Goal: Task Accomplishment & Management: Manage account settings

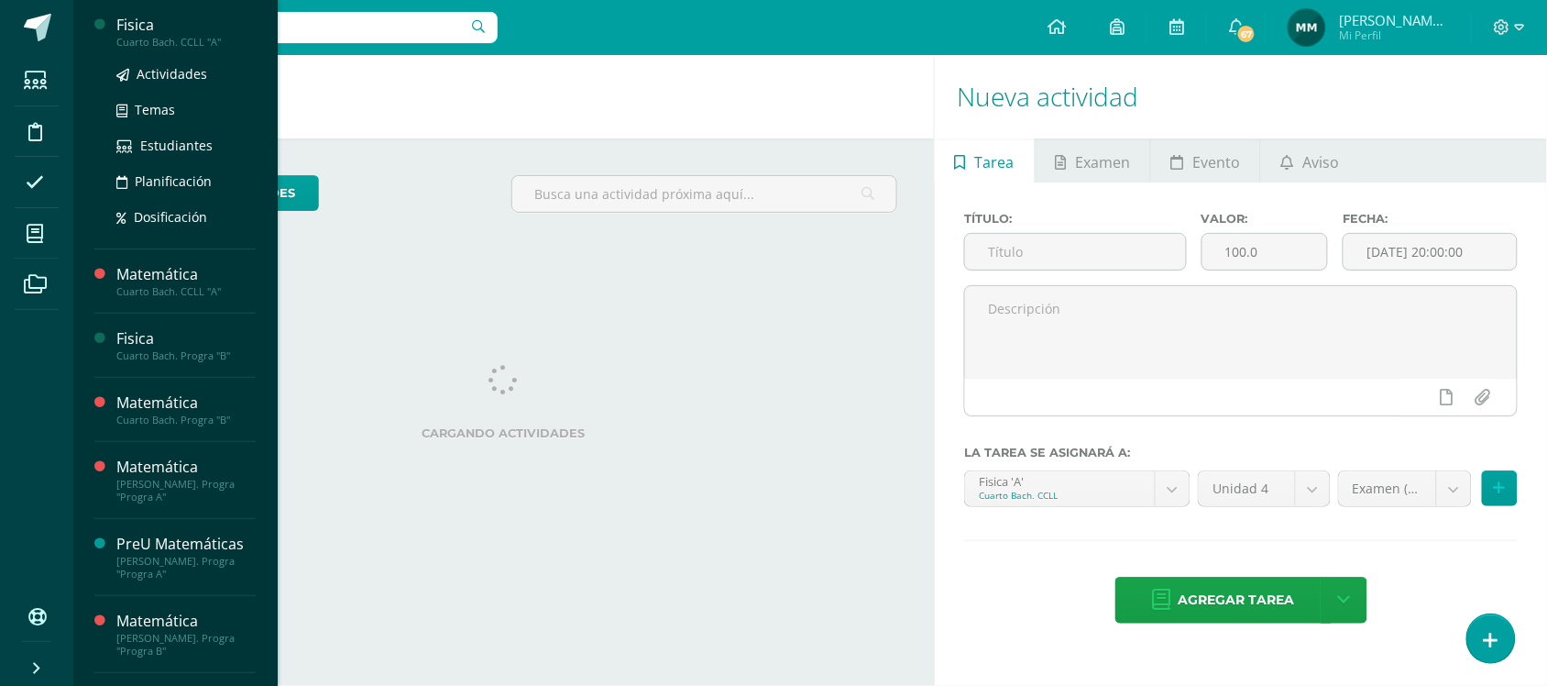
click at [160, 51] on div "Actividades Temas Estudiantes Planificación Dosificación" at bounding box center [185, 141] width 139 height 185
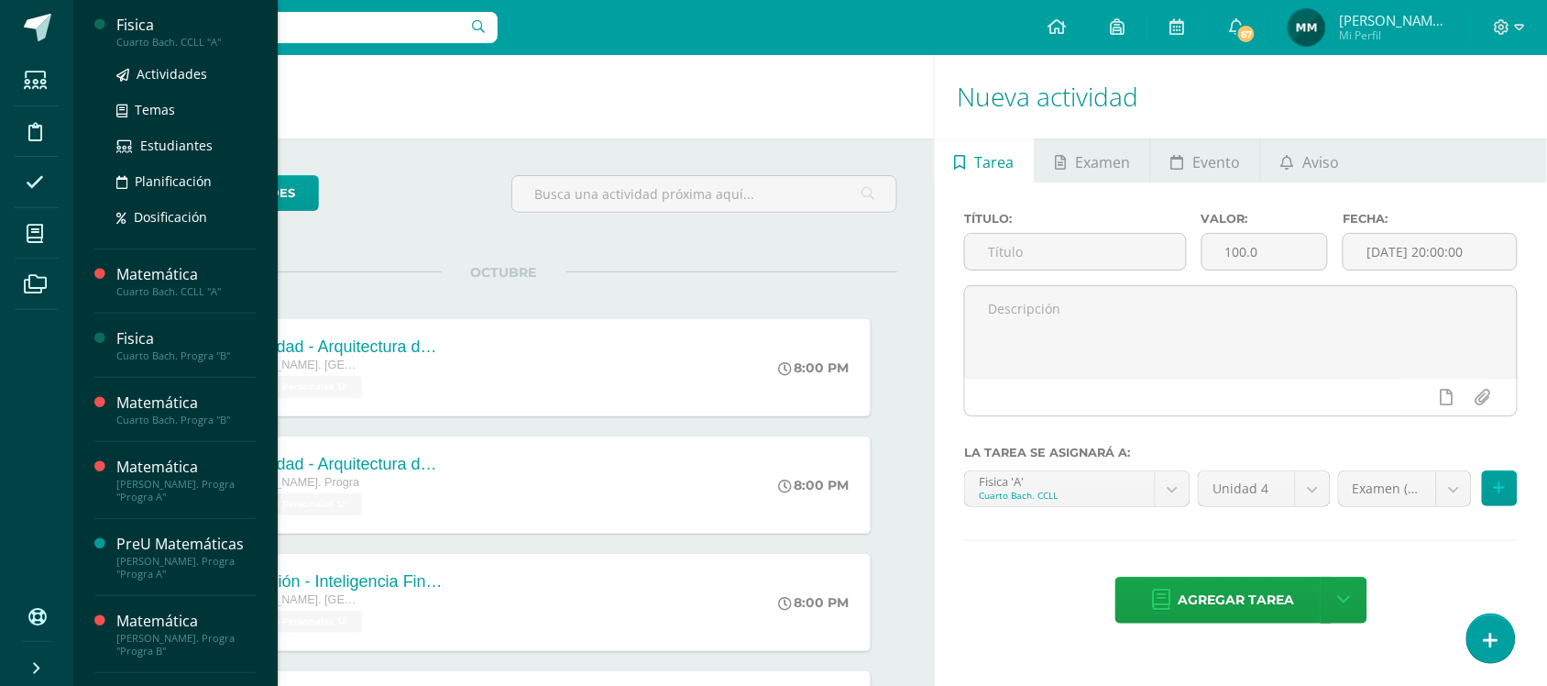
click at [163, 43] on div "Cuarto Bach. CCLL "A"" at bounding box center [185, 42] width 139 height 13
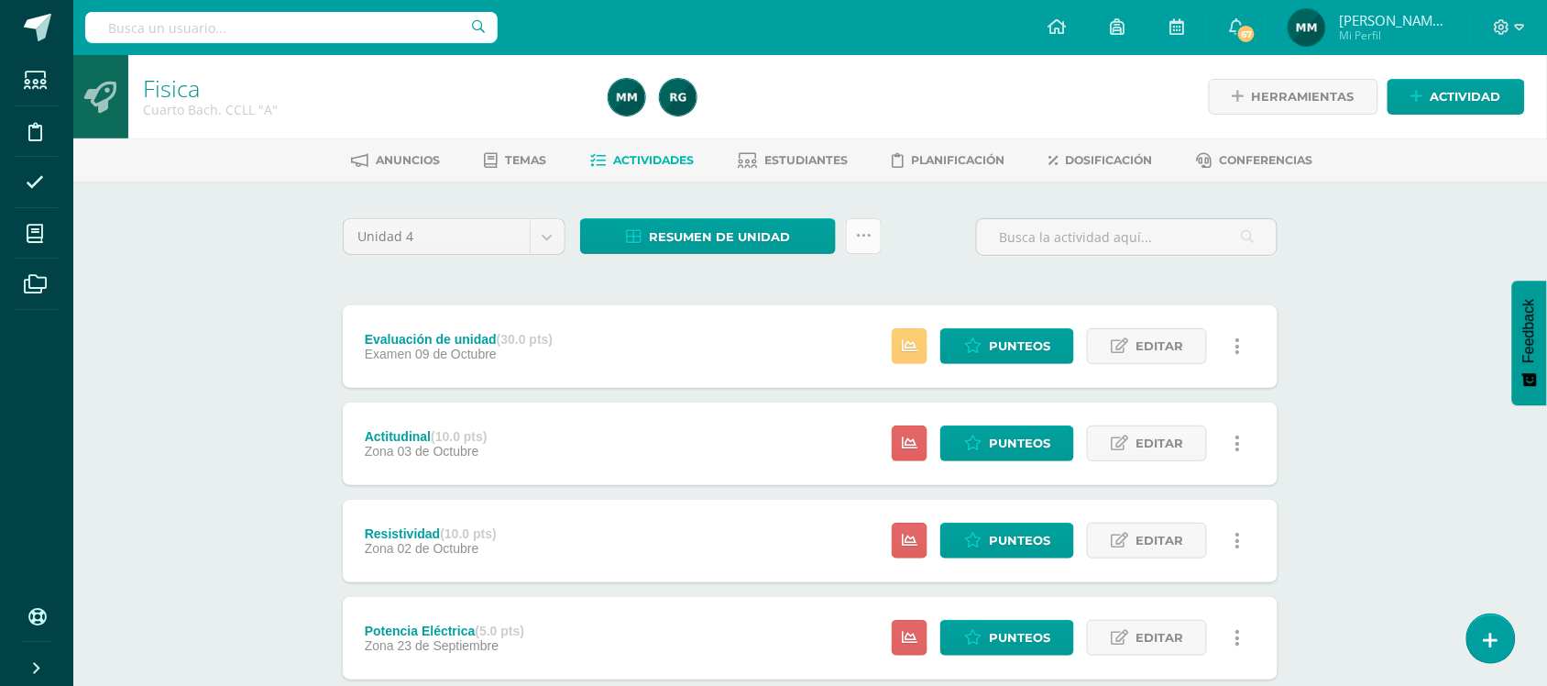
click at [871, 239] on icon at bounding box center [864, 236] width 16 height 16
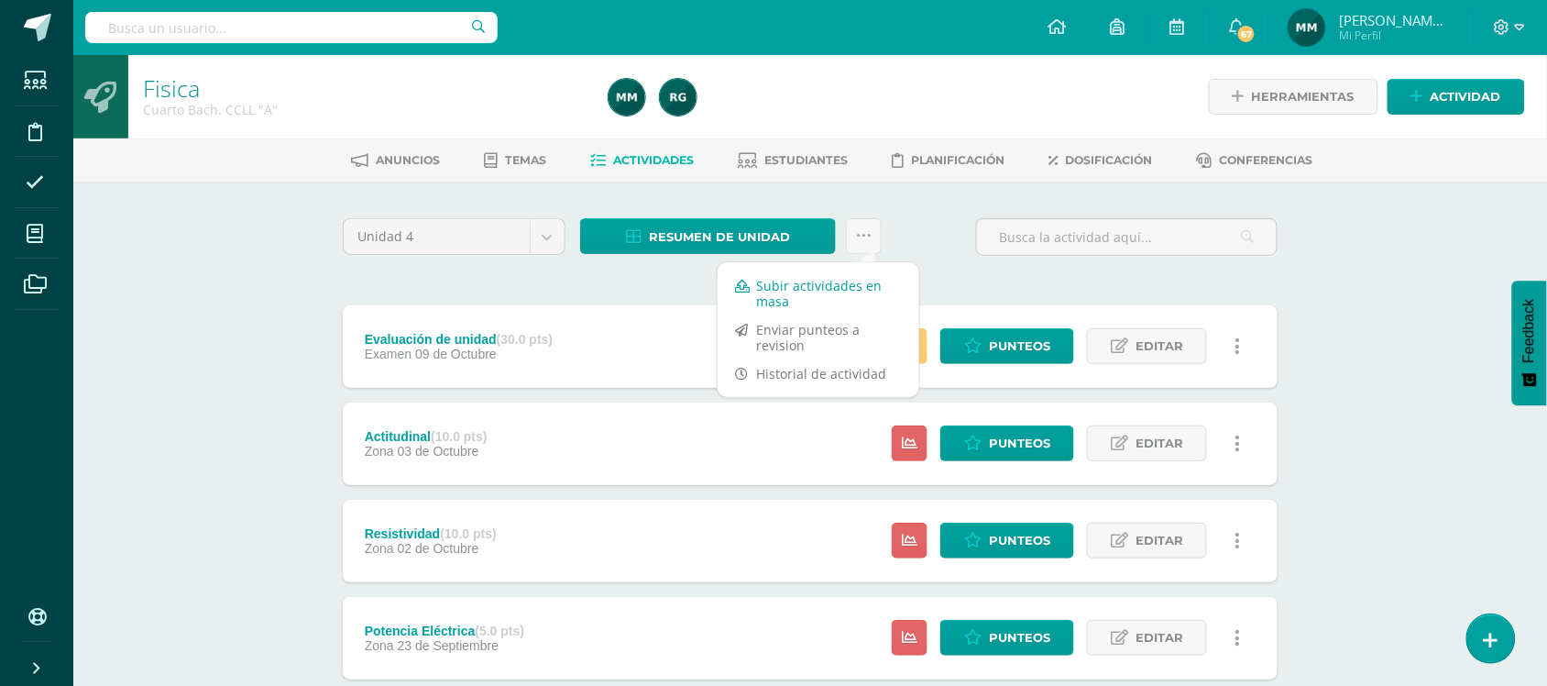
click at [837, 278] on link "Subir actividades en masa" at bounding box center [819, 293] width 202 height 44
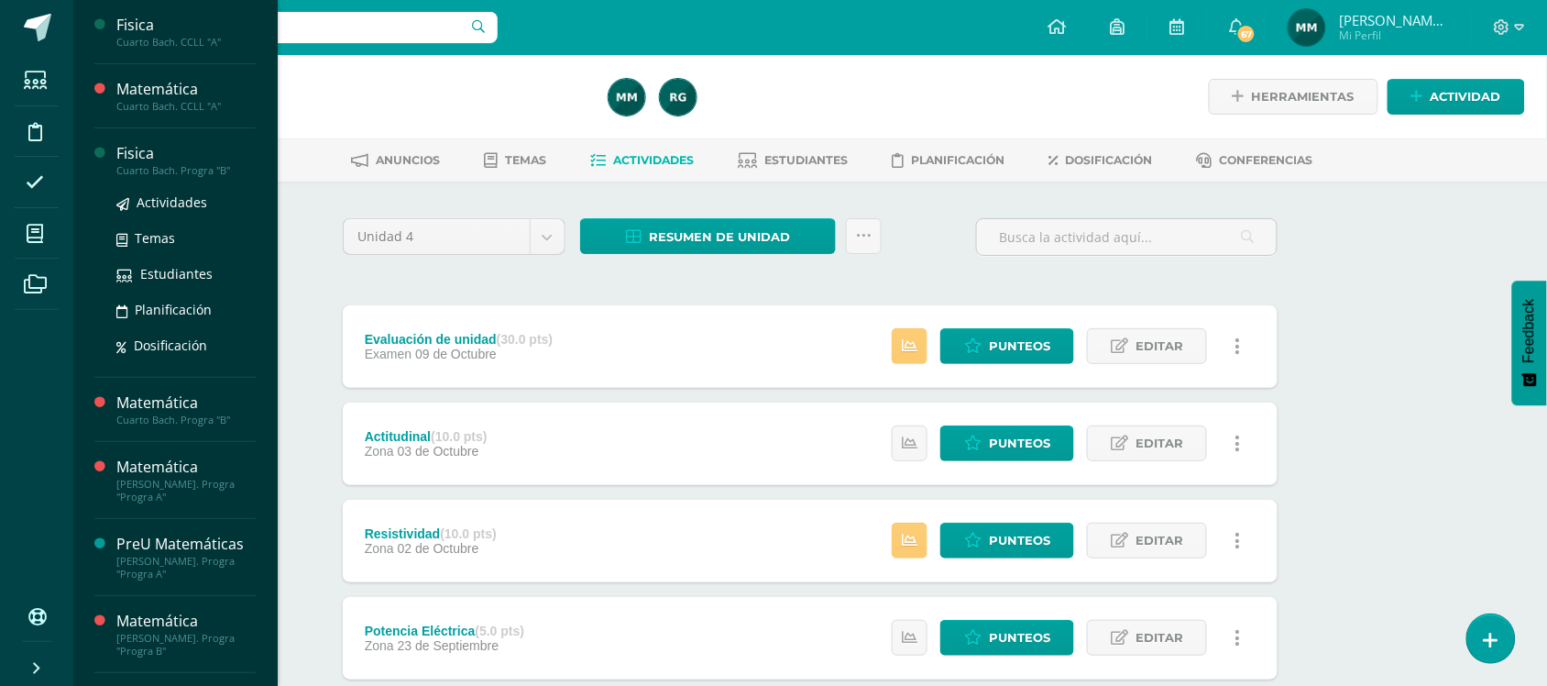
click at [180, 171] on div "Cuarto Bach. Progra "B"" at bounding box center [185, 170] width 139 height 13
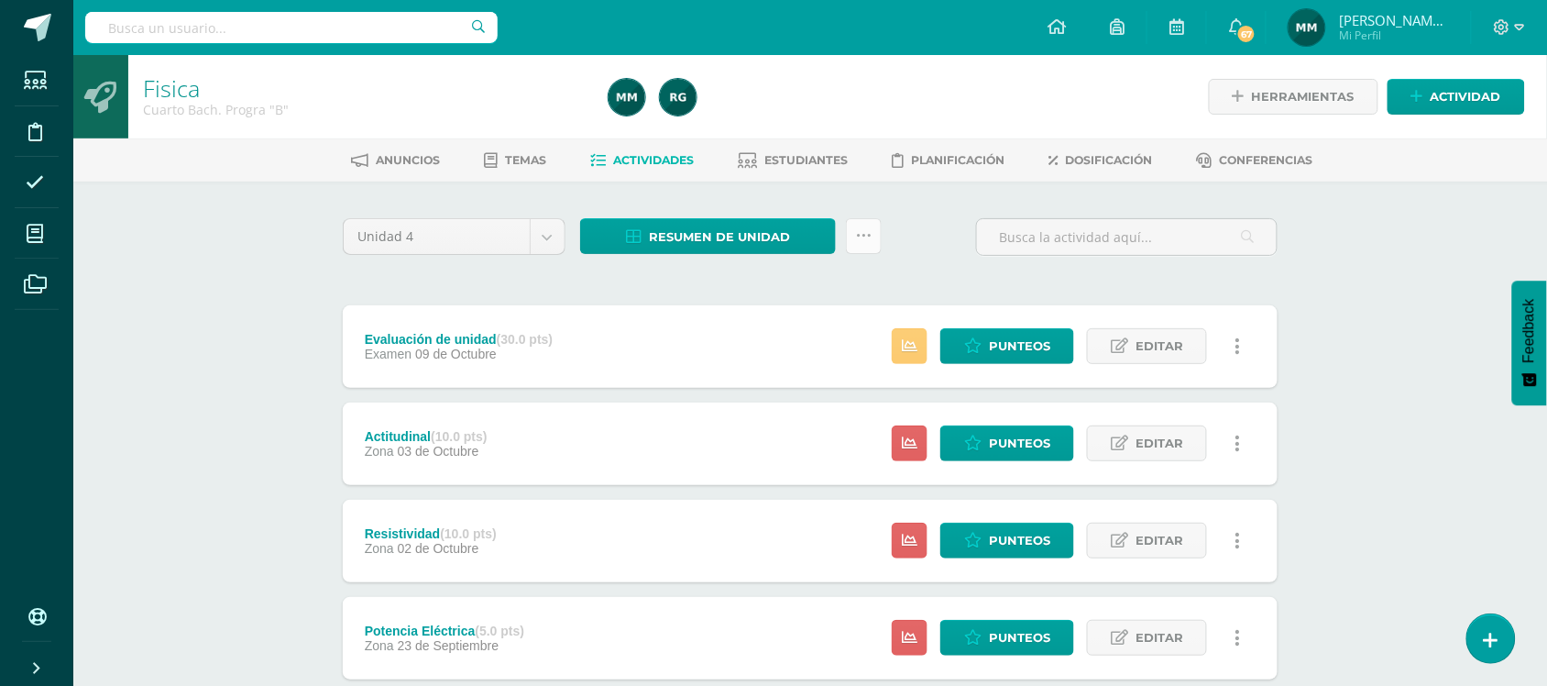
click at [864, 238] on icon at bounding box center [864, 236] width 16 height 16
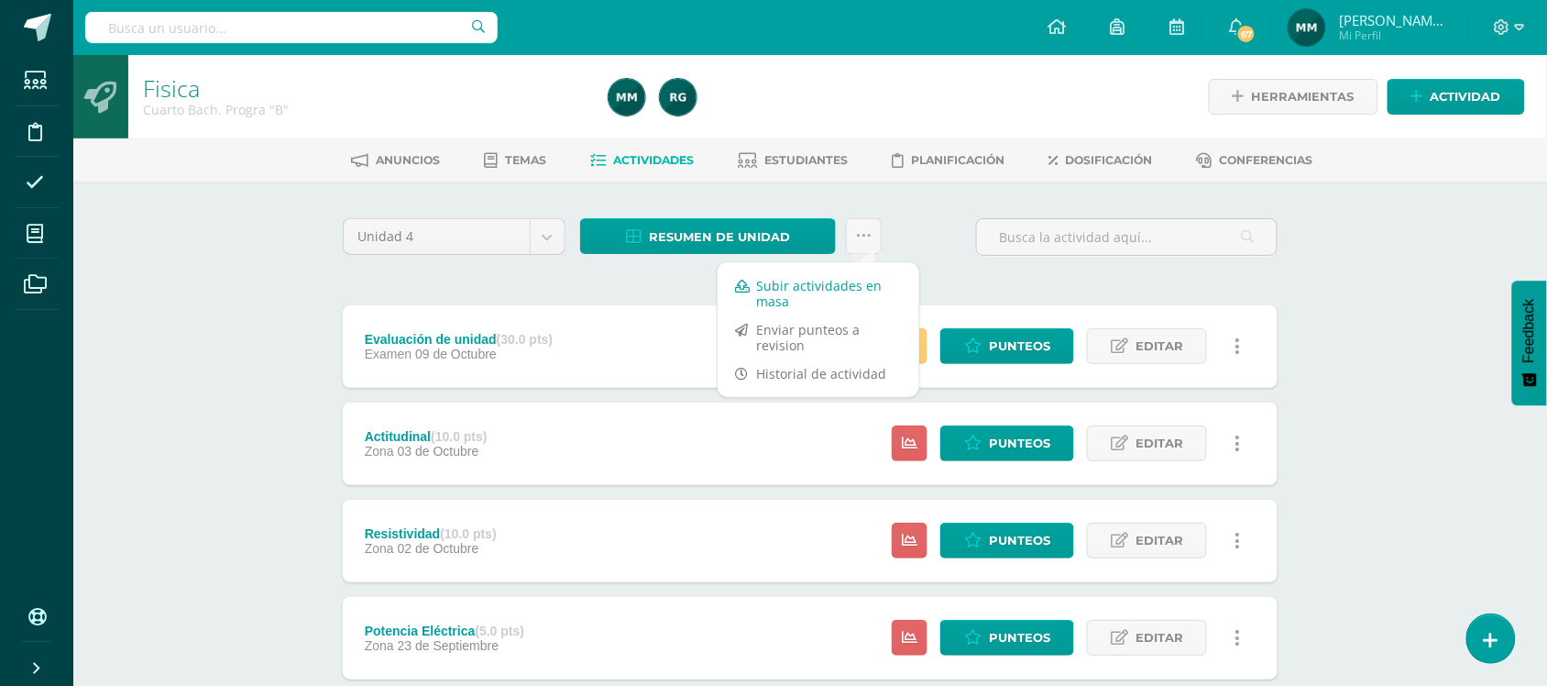
click at [841, 273] on link "Subir actividades en masa" at bounding box center [819, 293] width 202 height 44
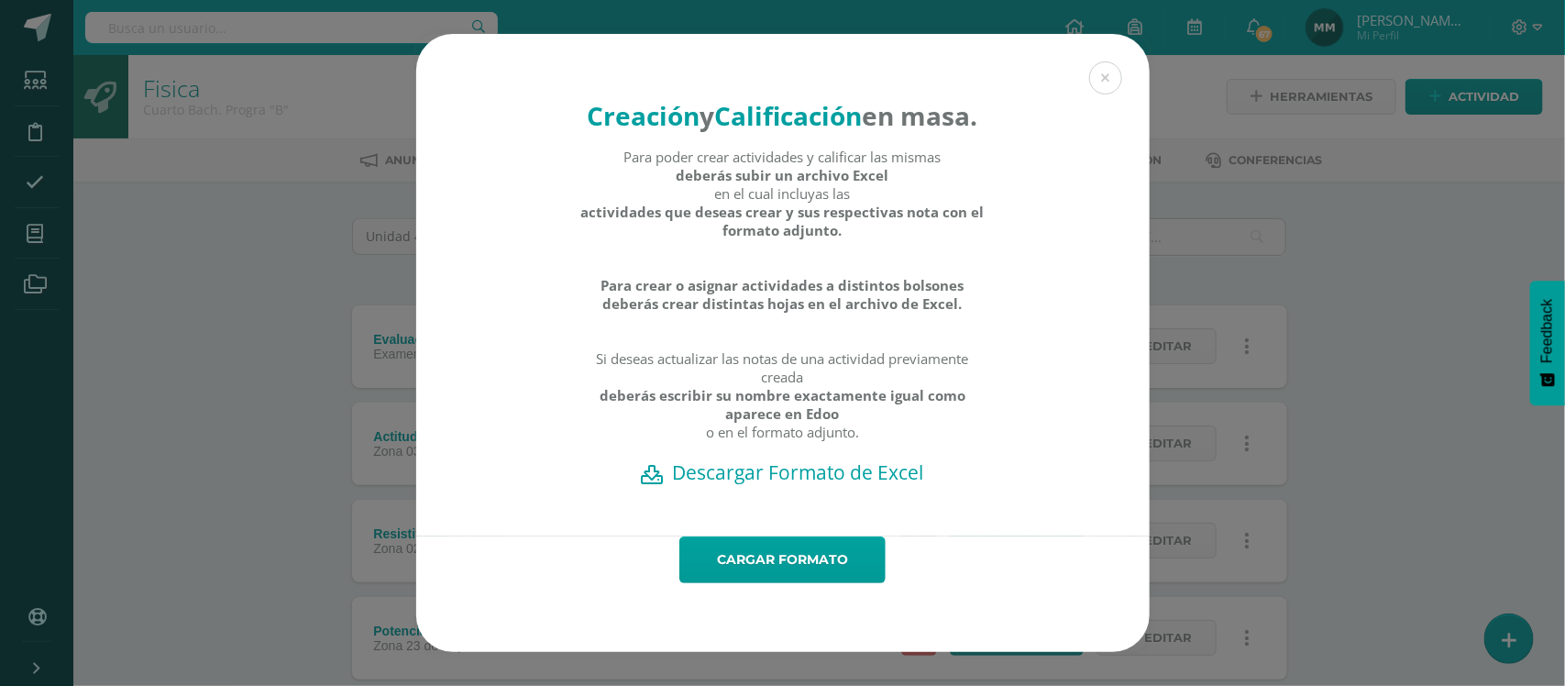
click at [924, 485] on h2 "Descargar Formato de Excel" at bounding box center [782, 472] width 669 height 26
click at [805, 583] on link "Cargar formato" at bounding box center [782, 559] width 206 height 47
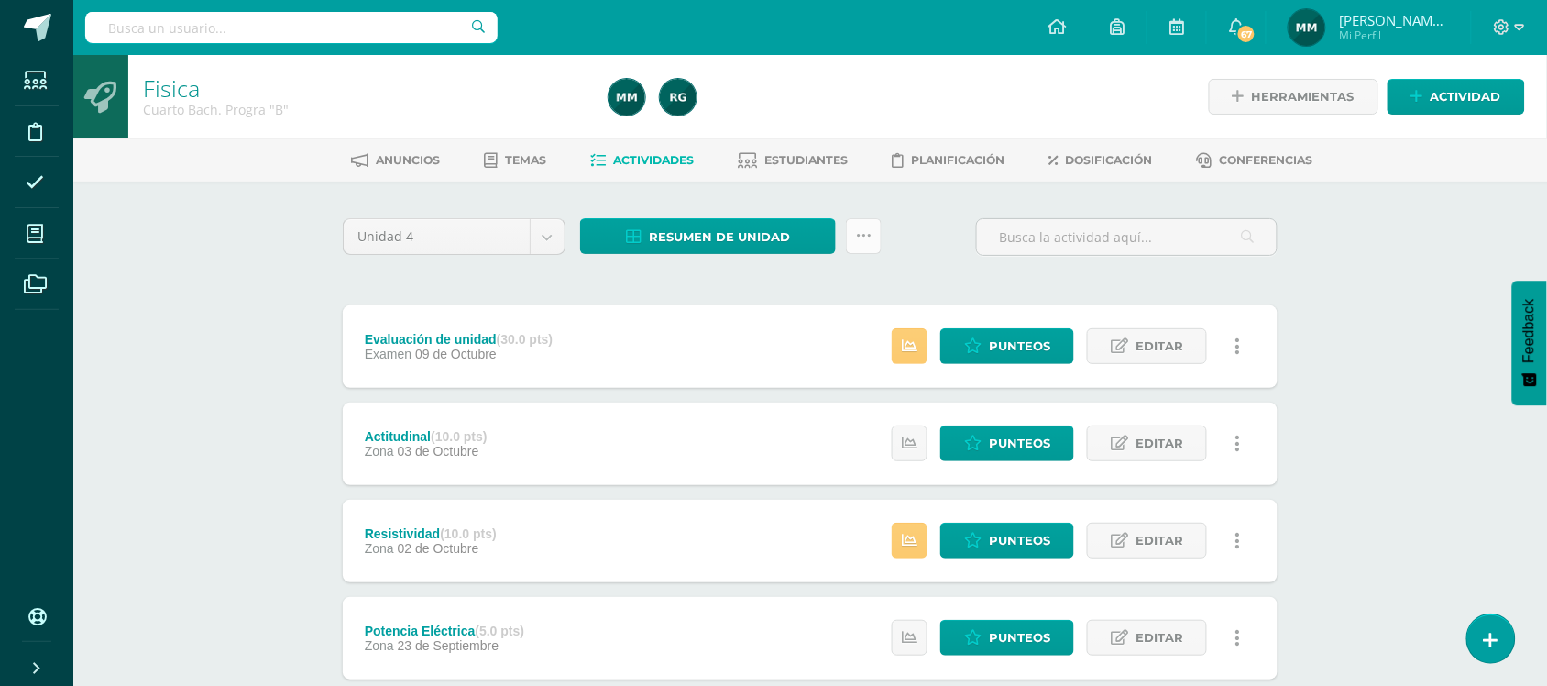
click at [872, 239] on link at bounding box center [864, 236] width 36 height 36
click at [919, 221] on div "Unidad 4 Unidad 1 Unidad 2 Unidad 3 Unidad 4 Resumen de unidad Descargar como H…" at bounding box center [811, 244] width 950 height 52
click at [910, 436] on icon at bounding box center [910, 443] width 16 height 16
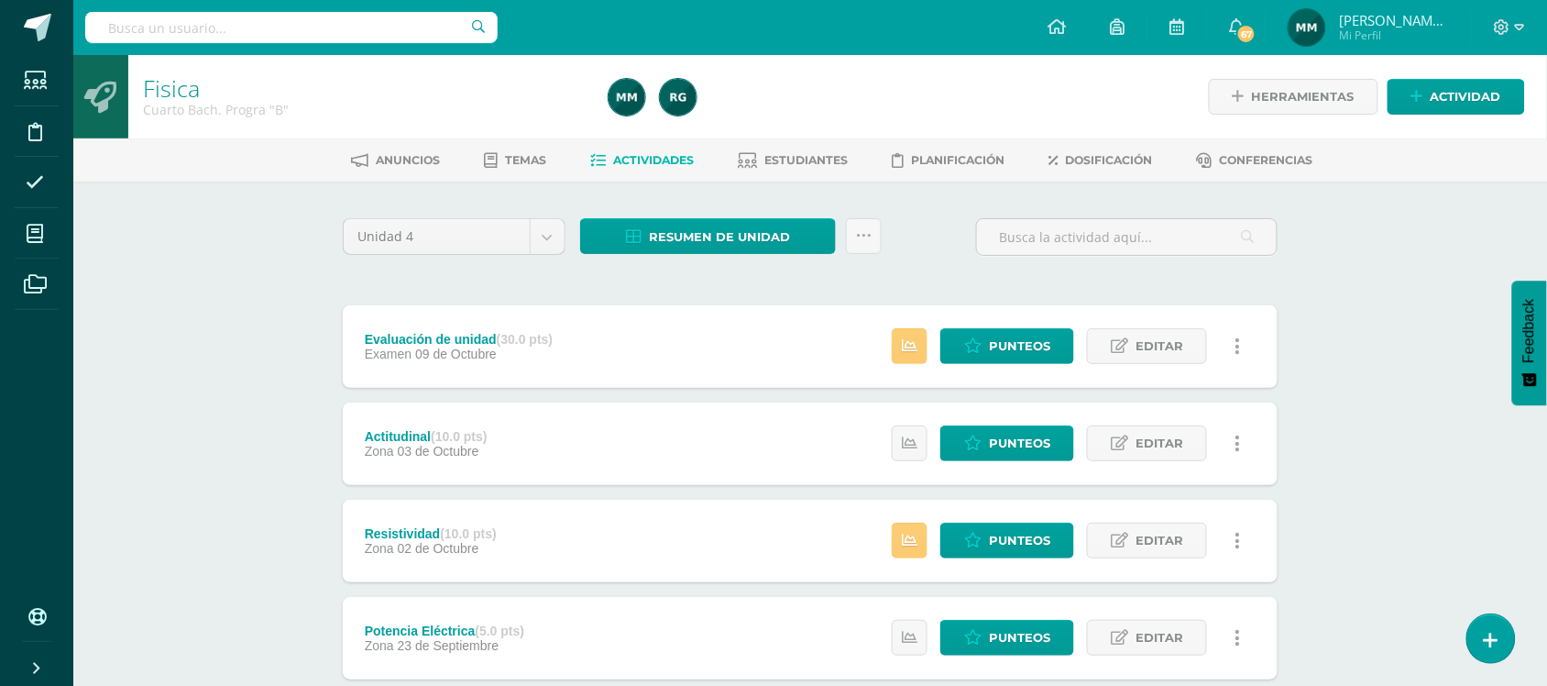
click at [905, 325] on div "Estatus de Actividad: 0 Estudiantes sin calificar 0 Estudiantes con cero Media …" at bounding box center [1070, 346] width 413 height 83
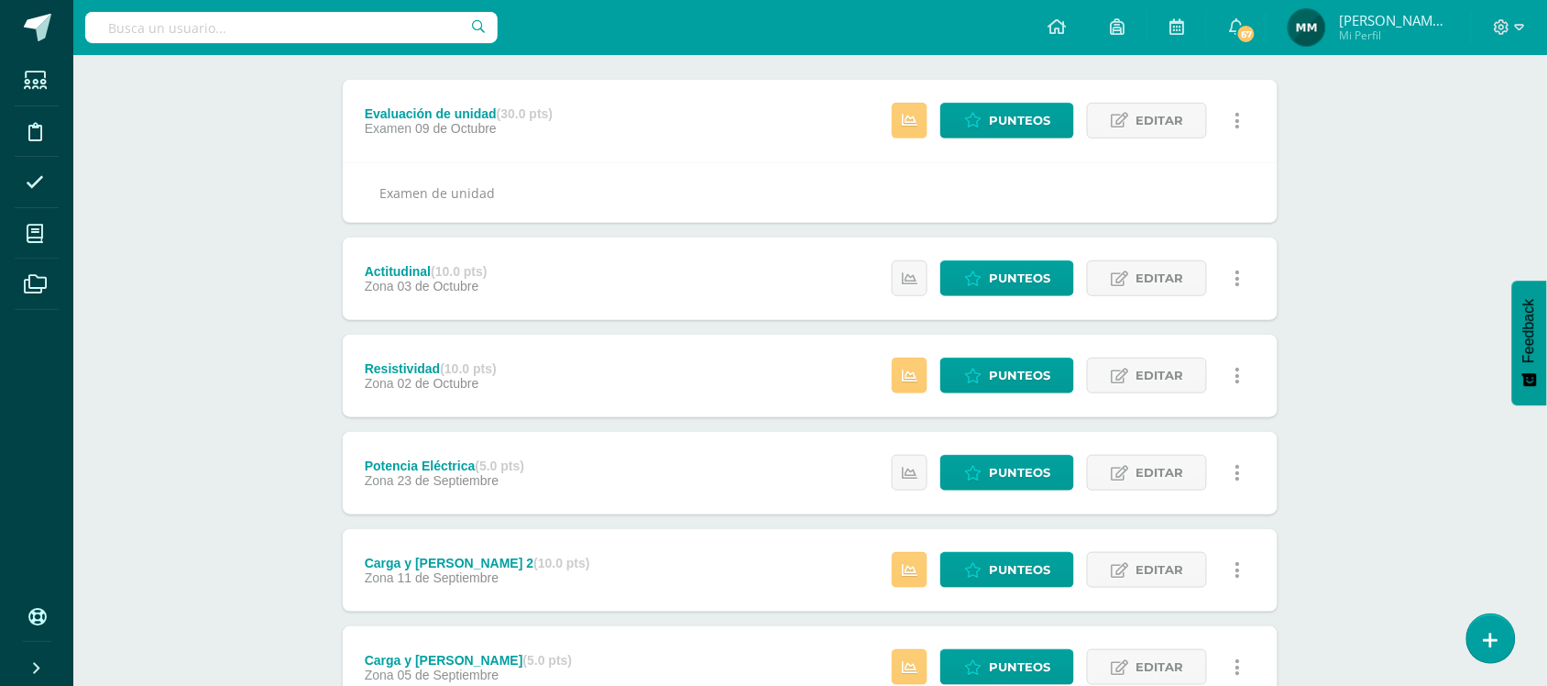
scroll to position [229, 0]
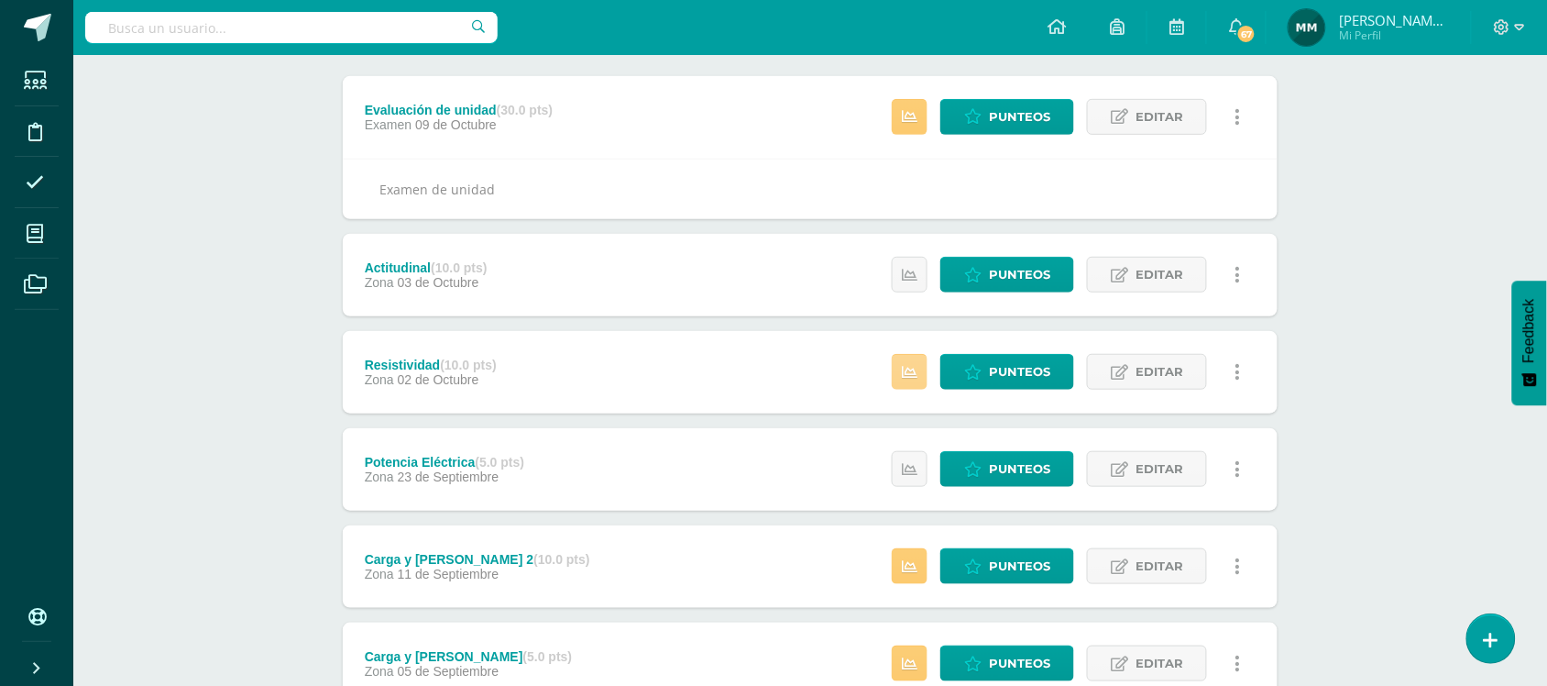
click at [910, 374] on icon at bounding box center [910, 373] width 16 height 16
click at [308, 372] on div "Unidad 4 Unidad 1 Unidad 2 Unidad 3 Unidad 4 Resumen de unidad Descargar como H…" at bounding box center [810, 583] width 1008 height 1263
click at [898, 460] on link at bounding box center [910, 469] width 36 height 36
click at [267, 388] on div "Fisica Cuarto Bach. Progra "B" Herramientas Detalle de asistencias Actividad An…" at bounding box center [810, 521] width 1474 height 1390
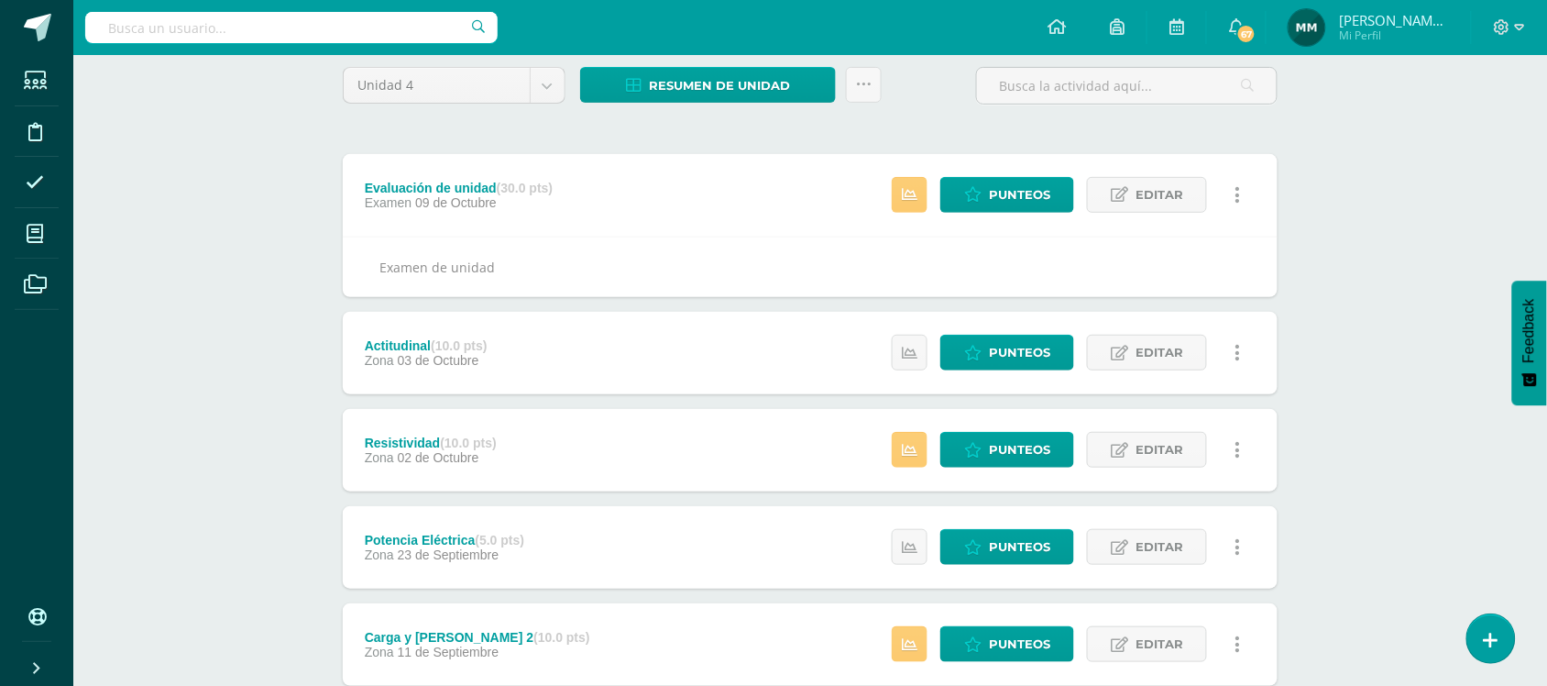
scroll to position [0, 0]
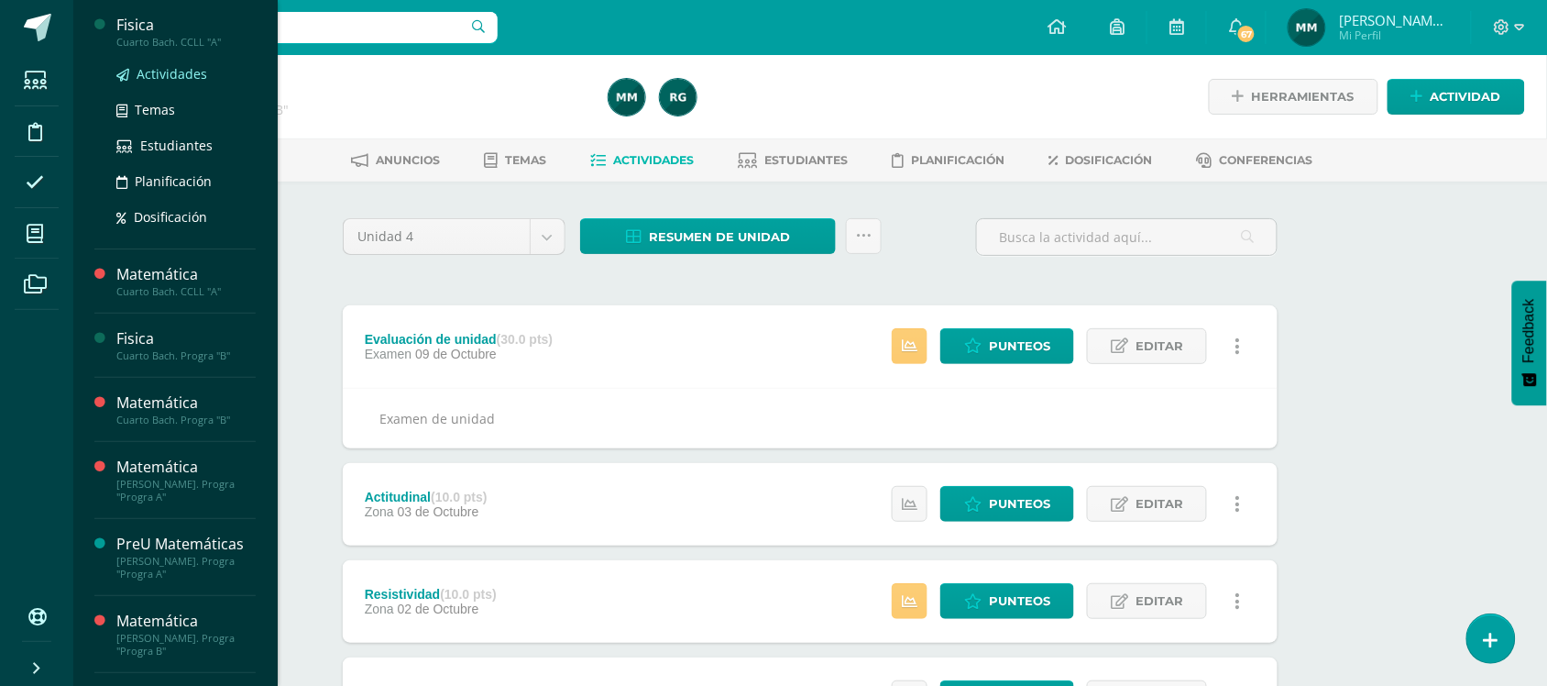
click at [168, 69] on span "Actividades" at bounding box center [172, 73] width 71 height 17
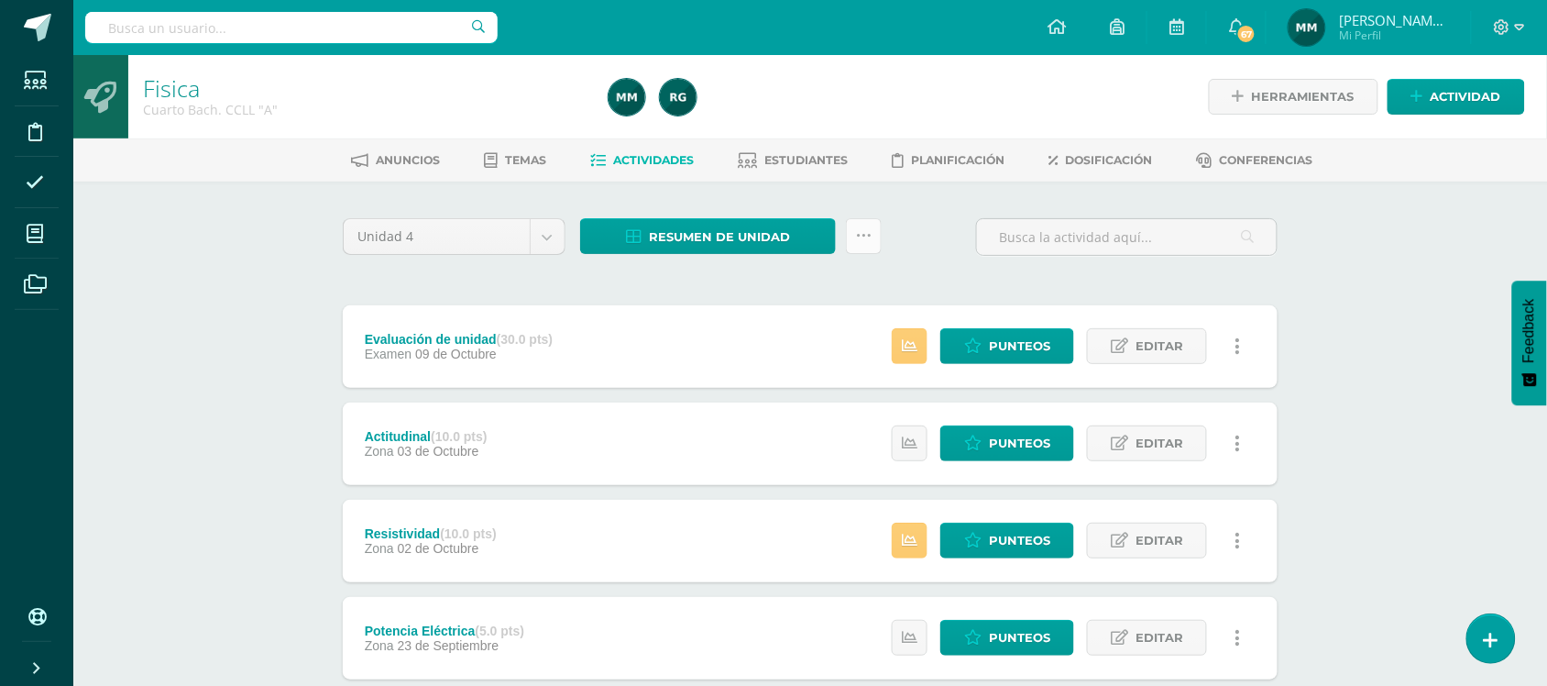
click at [859, 230] on icon at bounding box center [864, 236] width 16 height 16
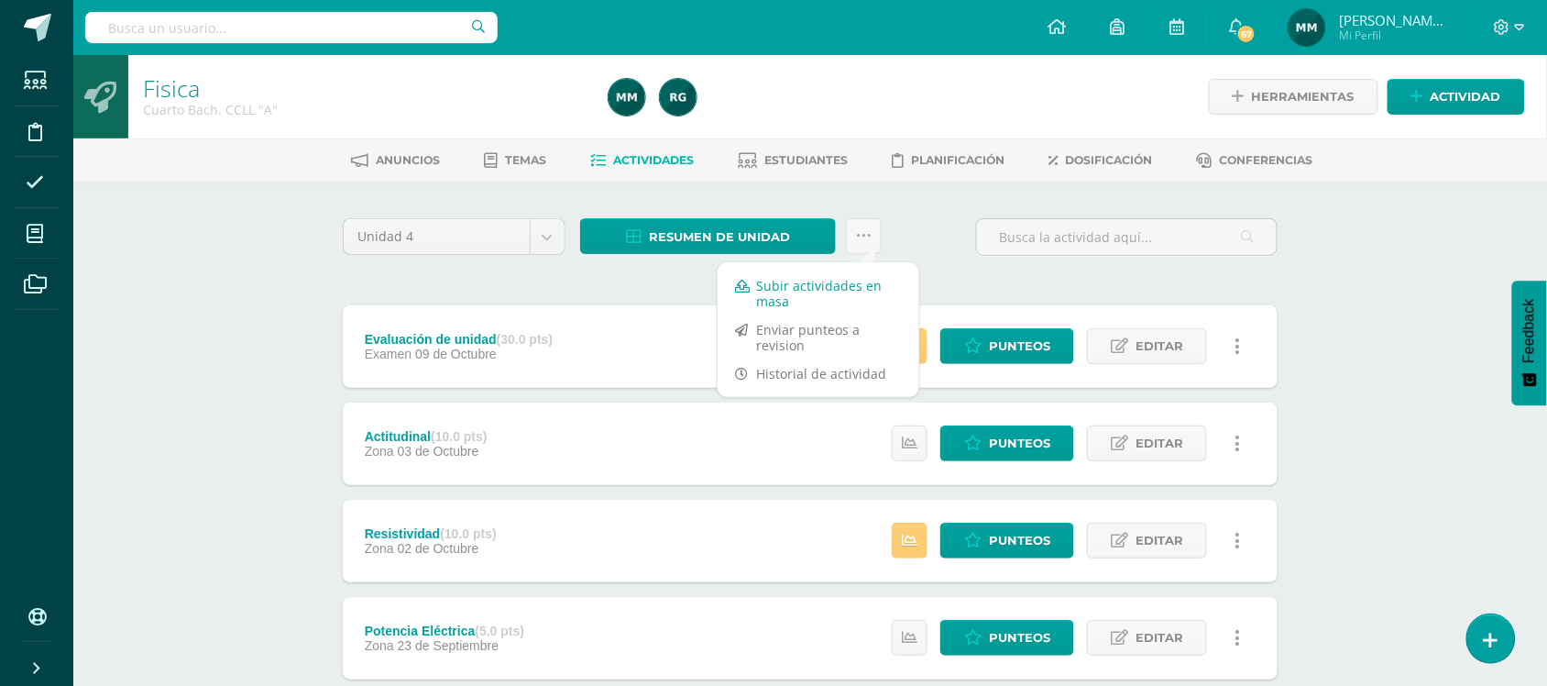
click at [841, 275] on link "Subir actividades en masa" at bounding box center [819, 293] width 202 height 44
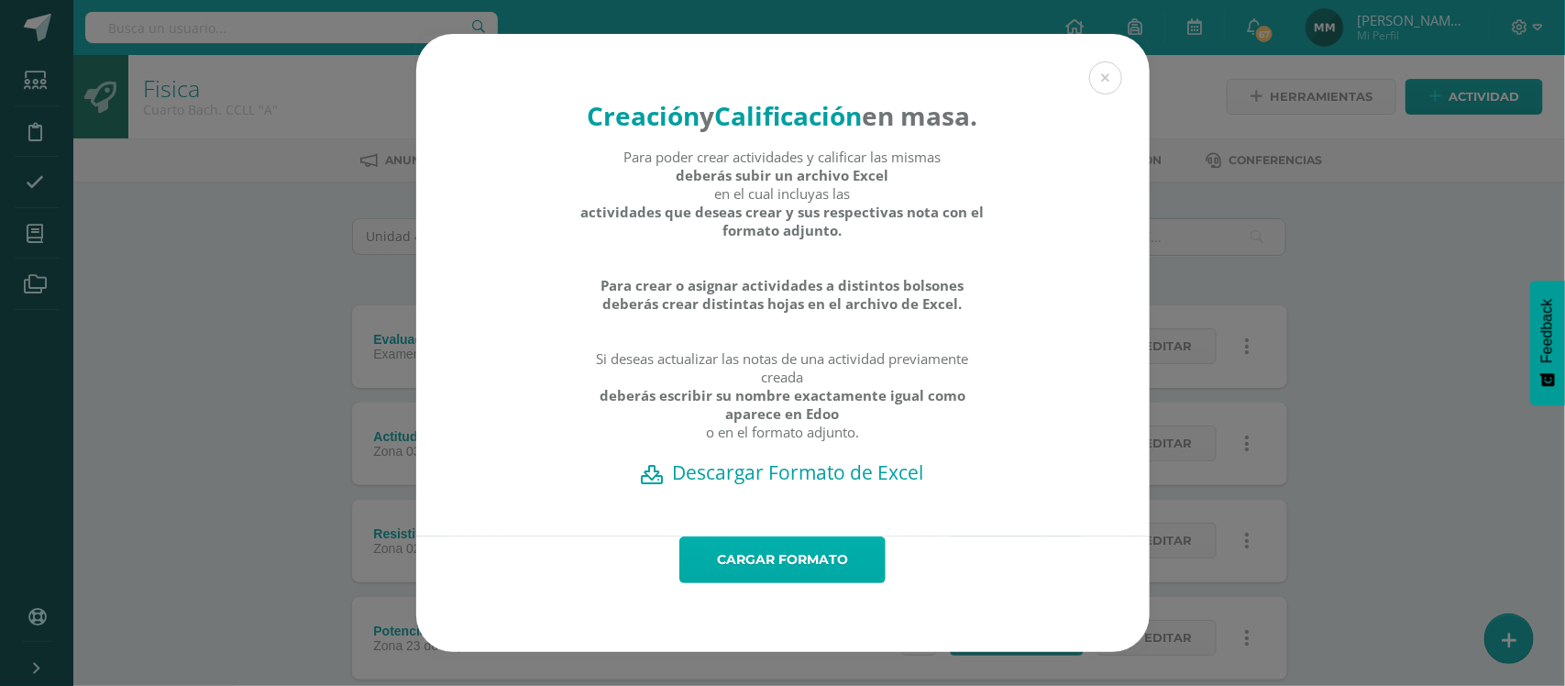
click at [787, 575] on link "Cargar formato" at bounding box center [782, 559] width 206 height 47
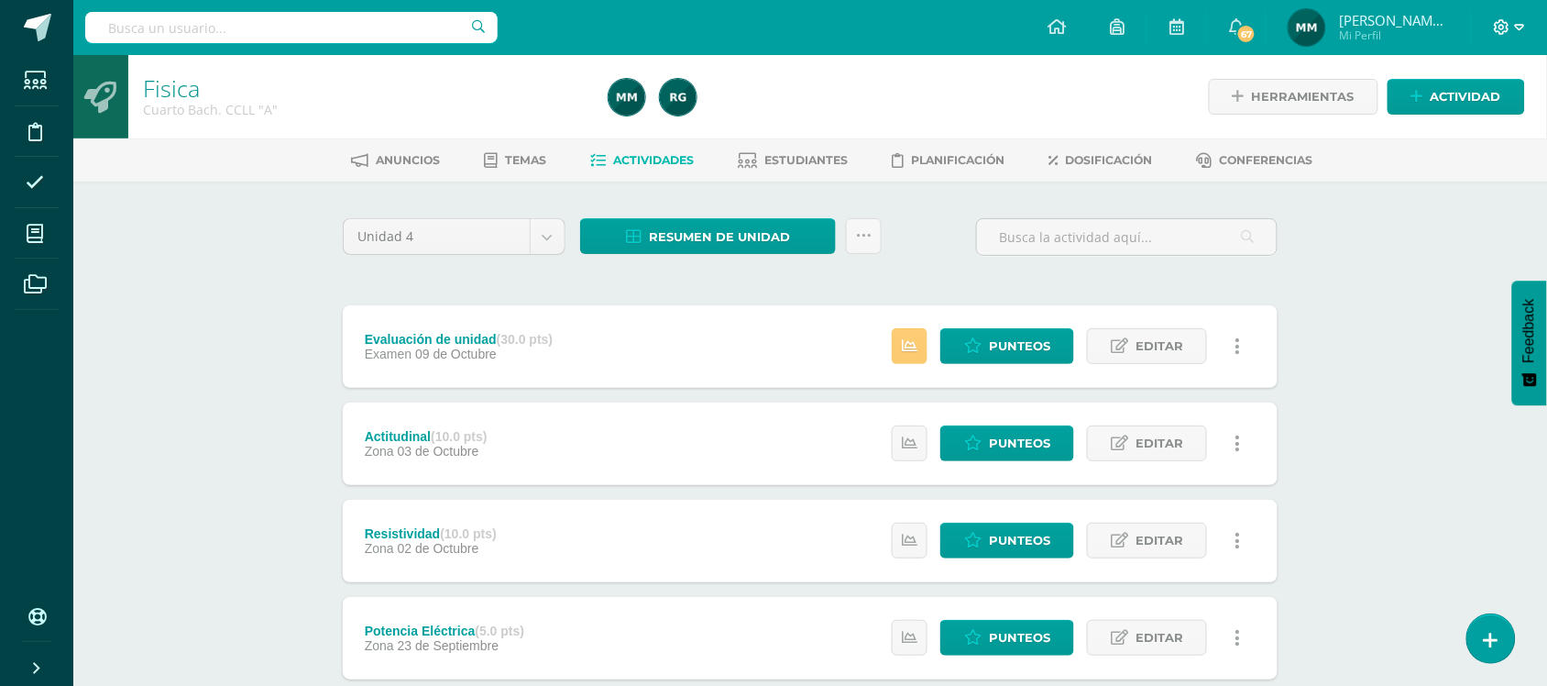
click at [1501, 19] on icon at bounding box center [1502, 27] width 17 height 17
click at [1472, 90] on span "Configuración" at bounding box center [1464, 98] width 85 height 17
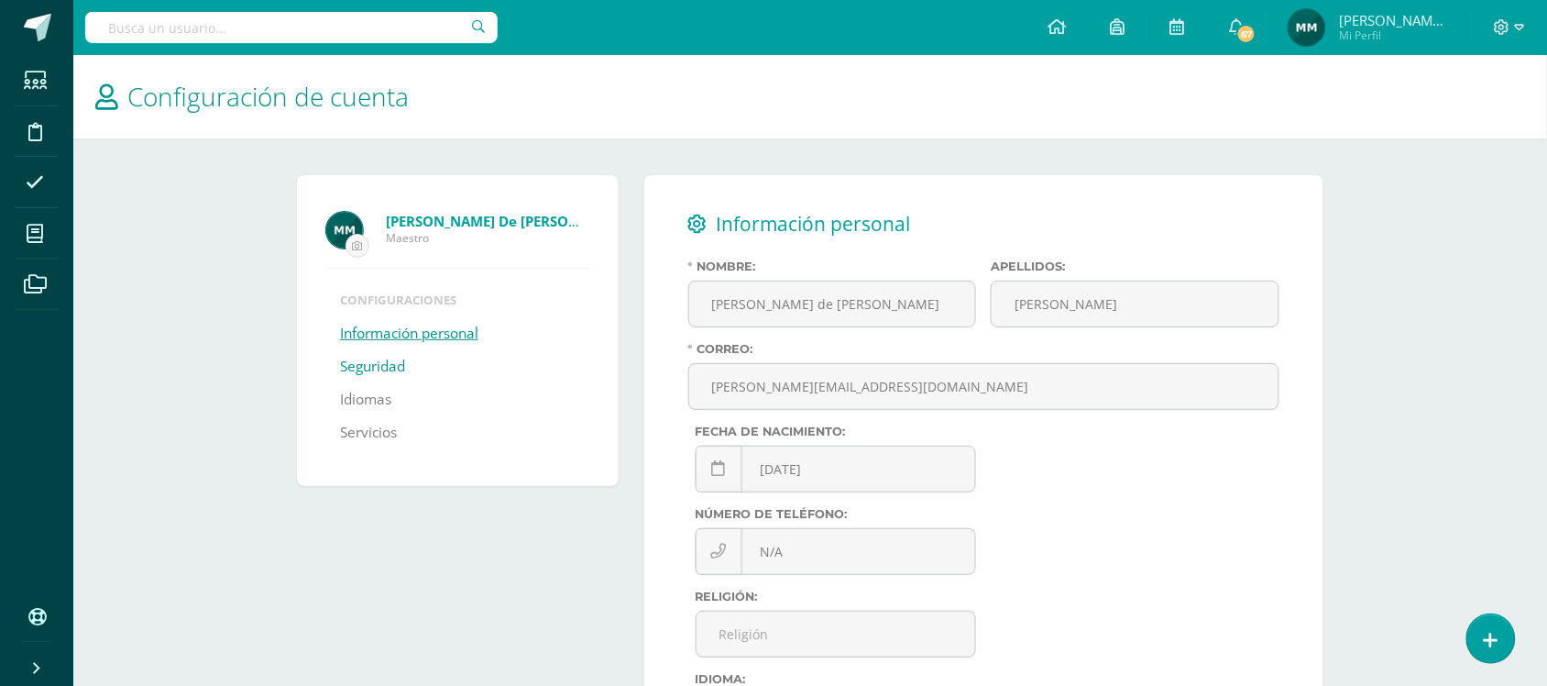
click at [374, 365] on link "Seguridad" at bounding box center [372, 366] width 65 height 33
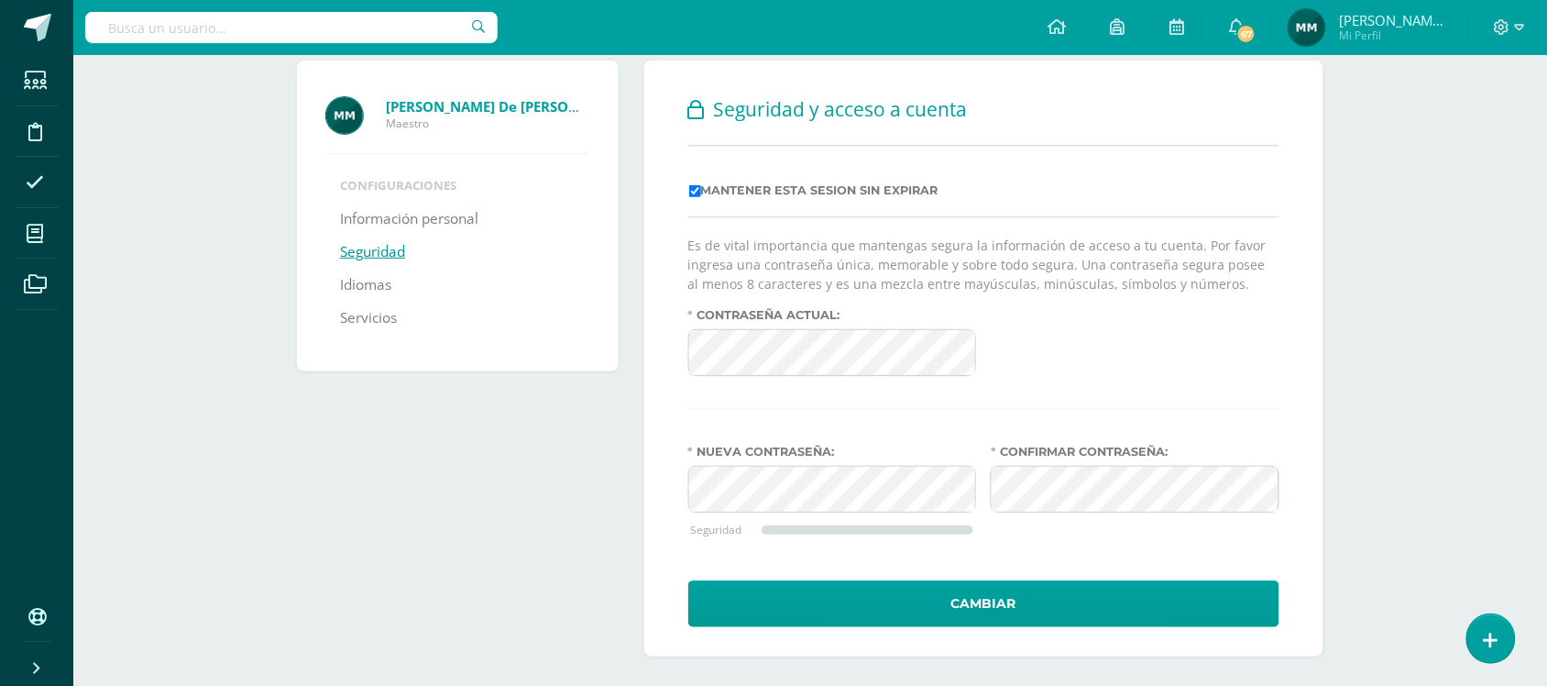
scroll to position [127, 0]
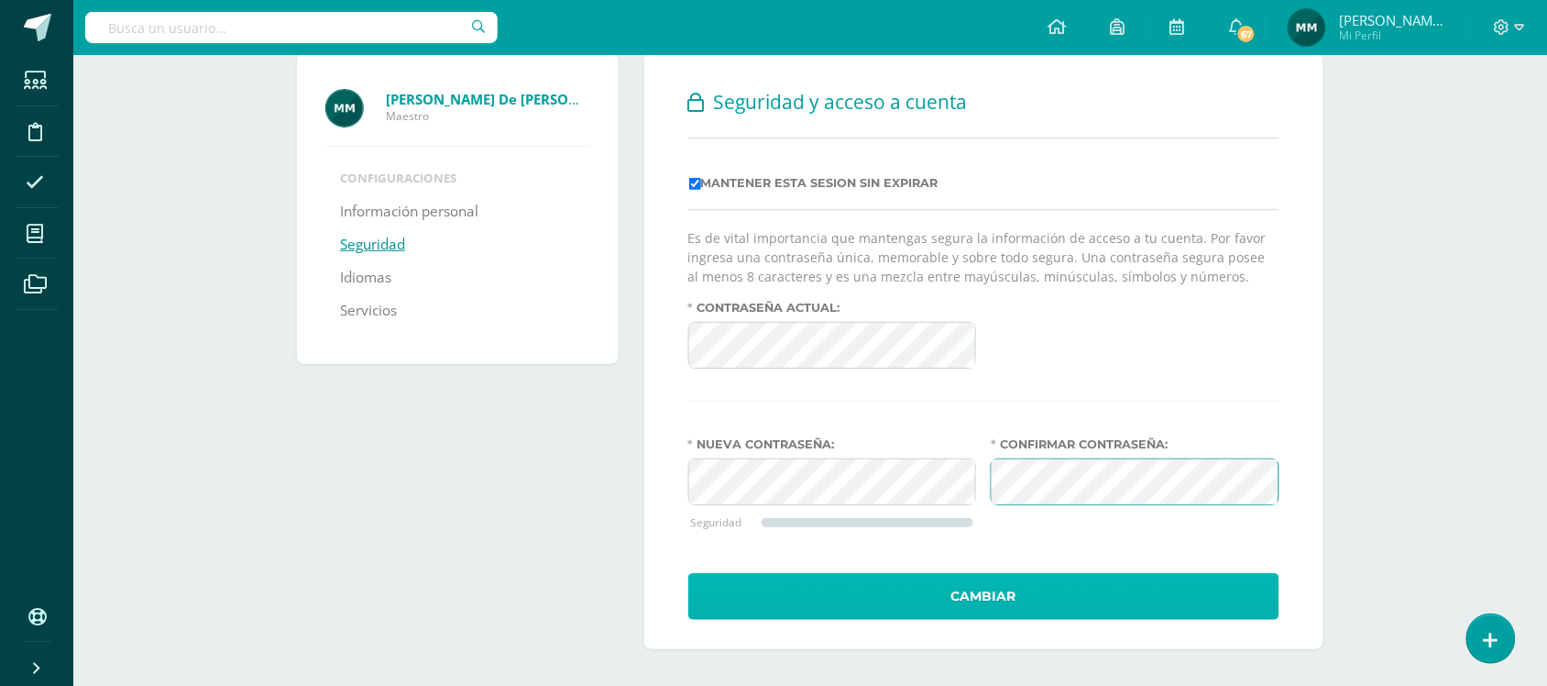
click at [1002, 585] on button "Cambiar" at bounding box center [983, 596] width 591 height 47
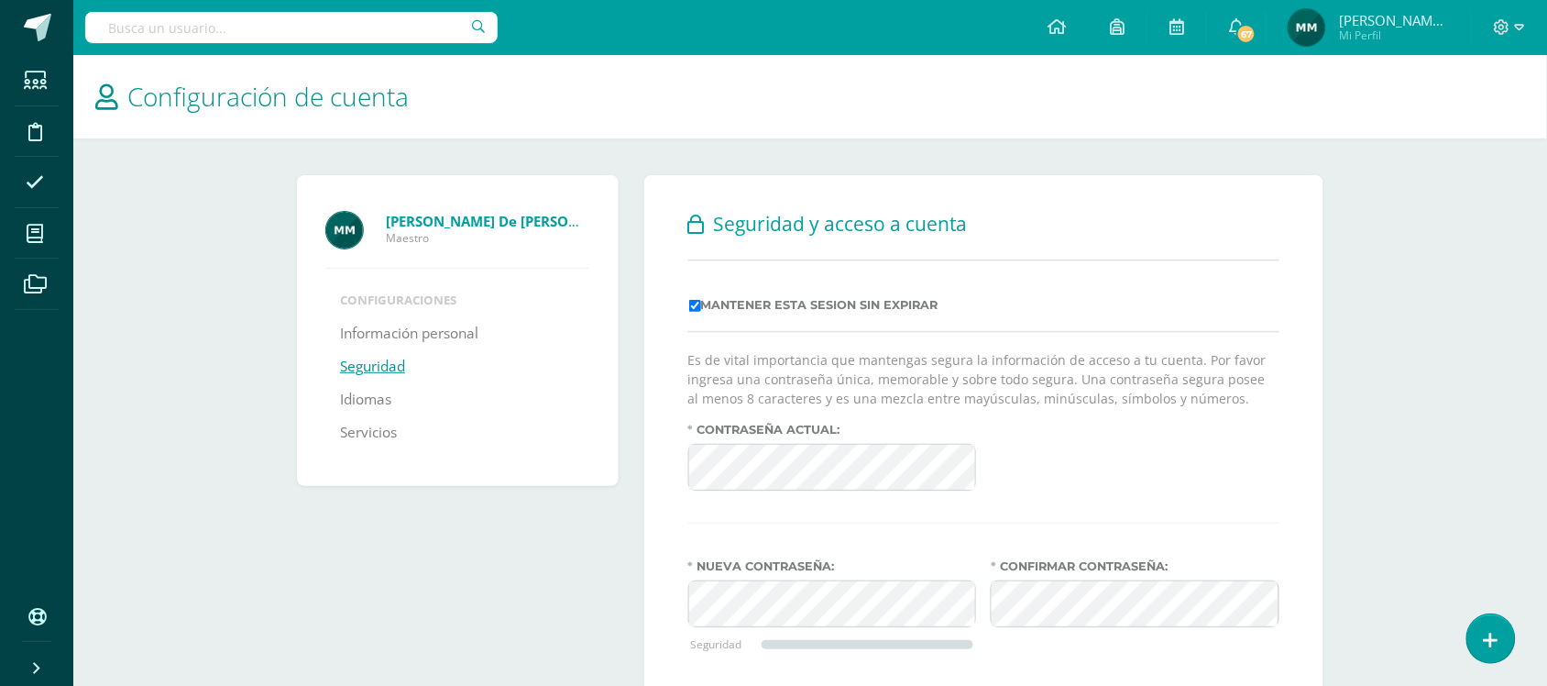
click at [382, 637] on div "Manuel de Jesús Monge Maestro Configuraciones Información personal Seguridad Id…" at bounding box center [463, 473] width 347 height 596
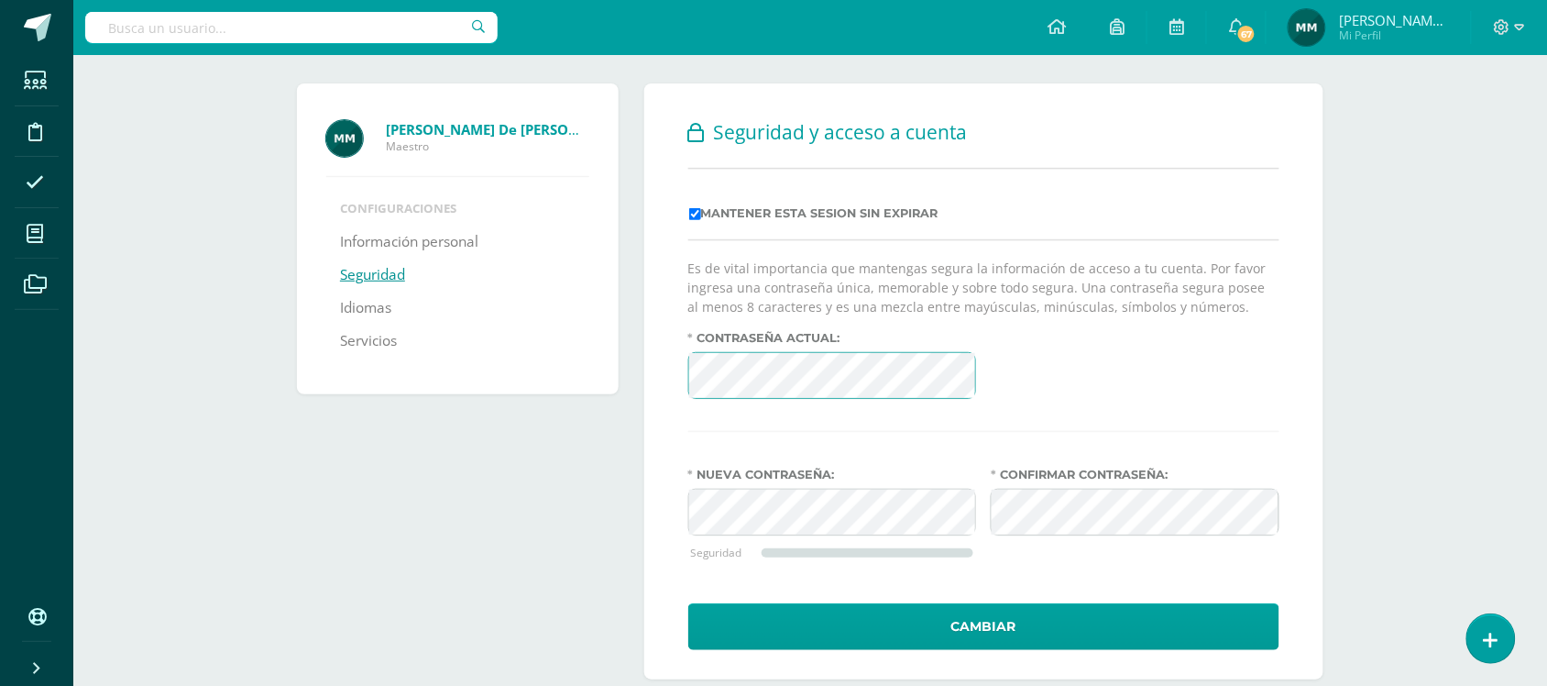
scroll to position [127, 0]
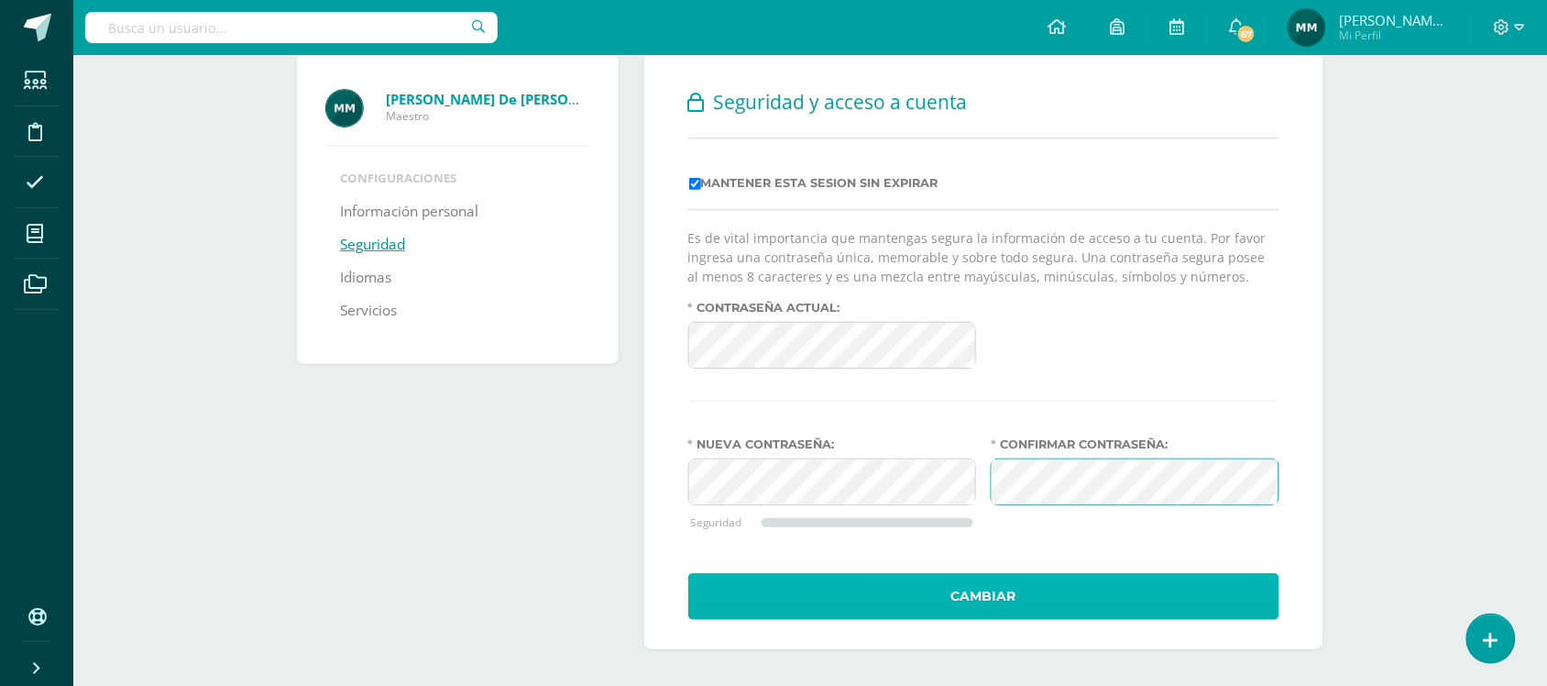
click at [1010, 591] on button "Cambiar" at bounding box center [983, 596] width 591 height 47
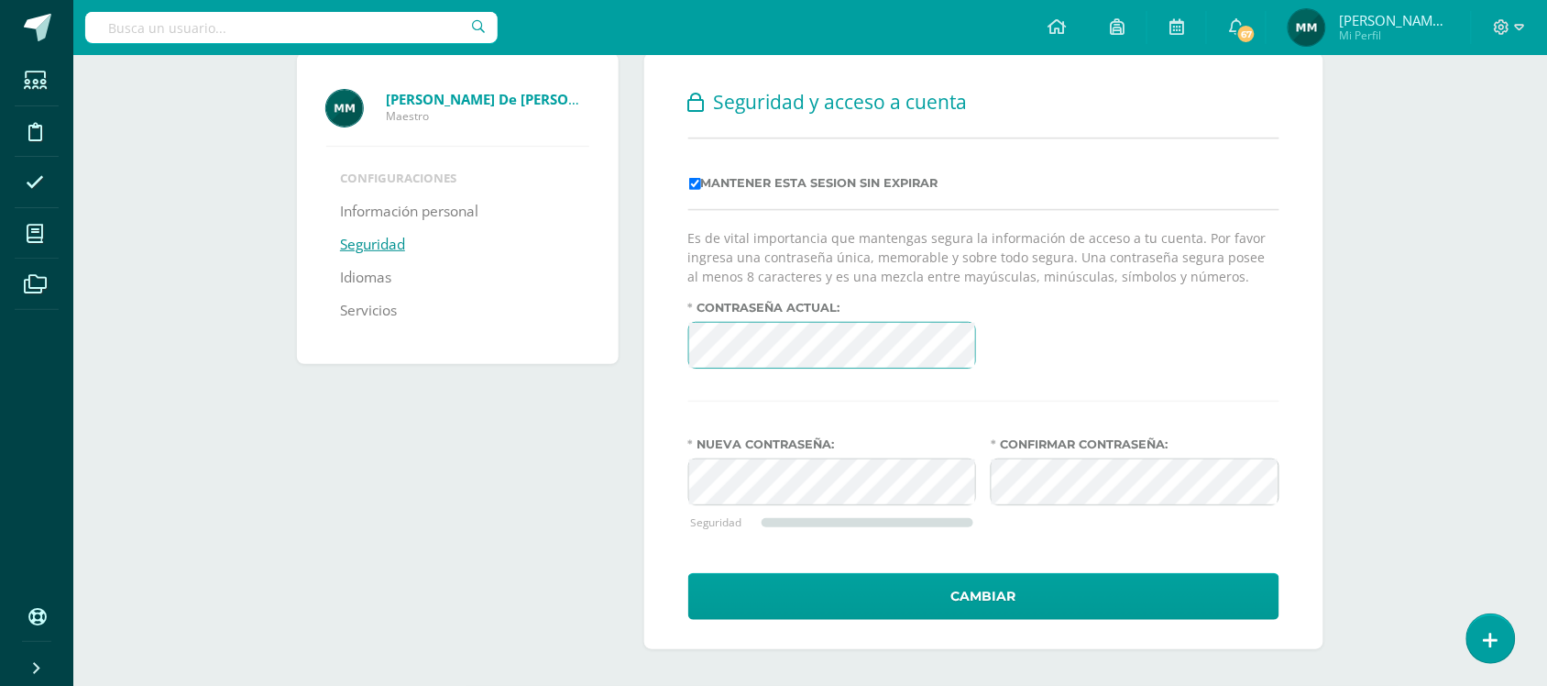
scroll to position [127, 0]
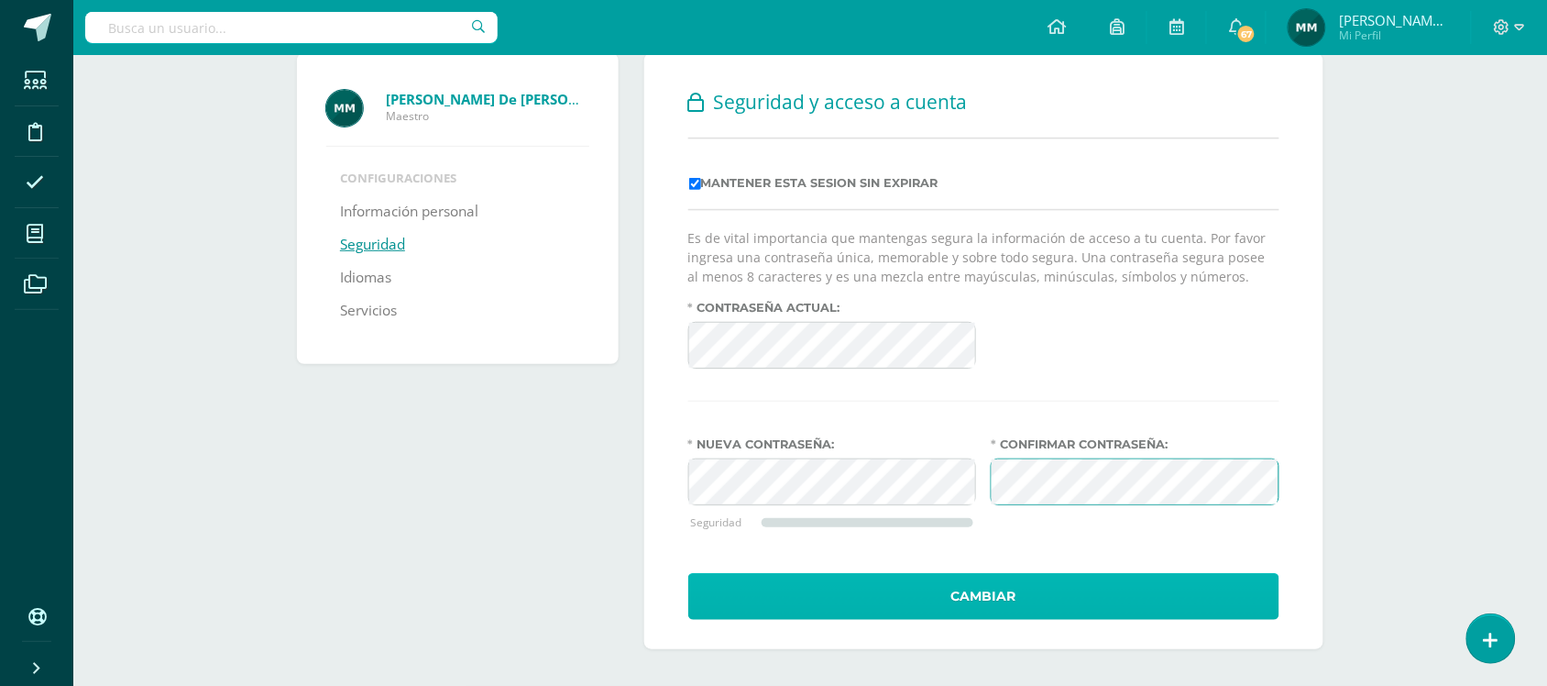
click at [1042, 589] on button "Cambiar" at bounding box center [983, 596] width 591 height 47
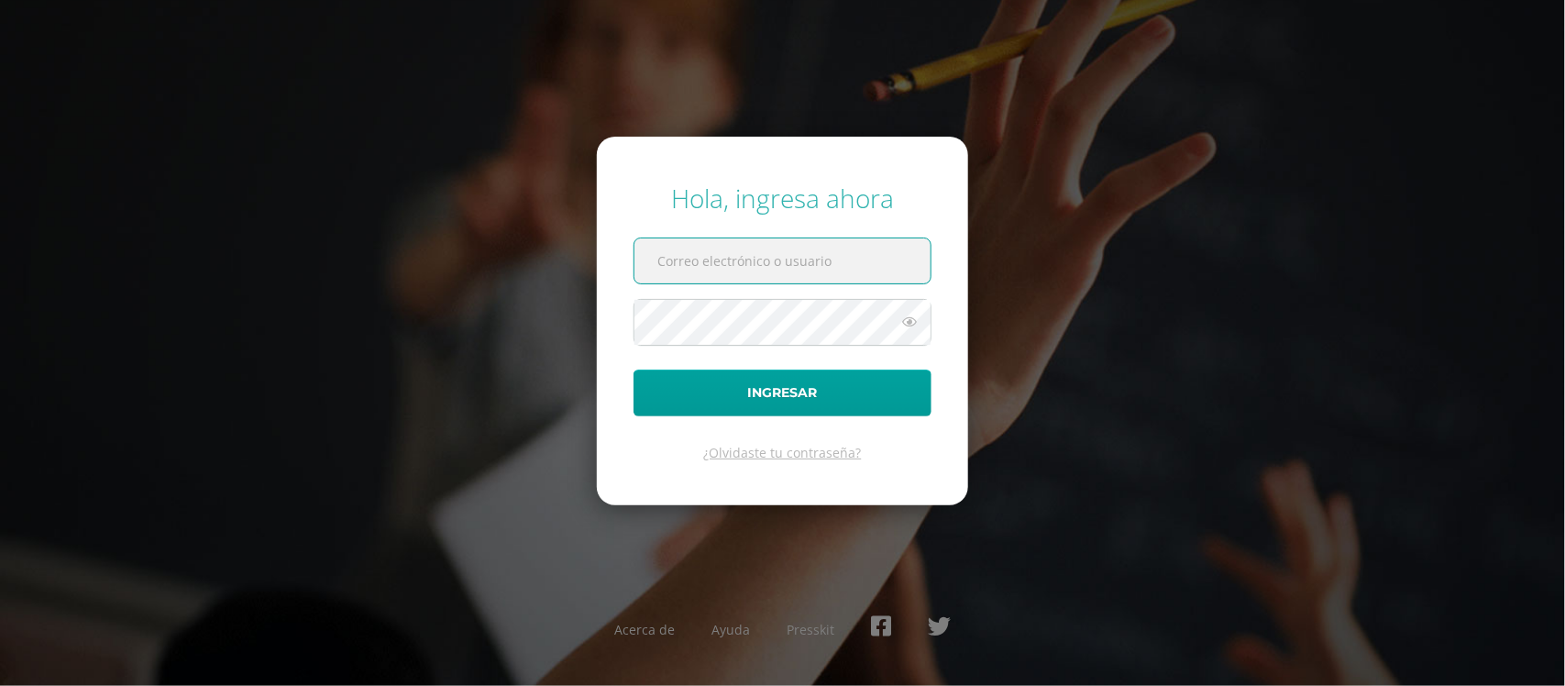
type input "[PERSON_NAME][EMAIL_ADDRESS][DOMAIN_NAME]"
click at [904, 325] on icon at bounding box center [909, 322] width 24 height 22
click at [903, 325] on icon at bounding box center [909, 322] width 26 height 22
click at [903, 325] on icon at bounding box center [909, 322] width 24 height 22
click at [903, 325] on icon at bounding box center [909, 322] width 26 height 22
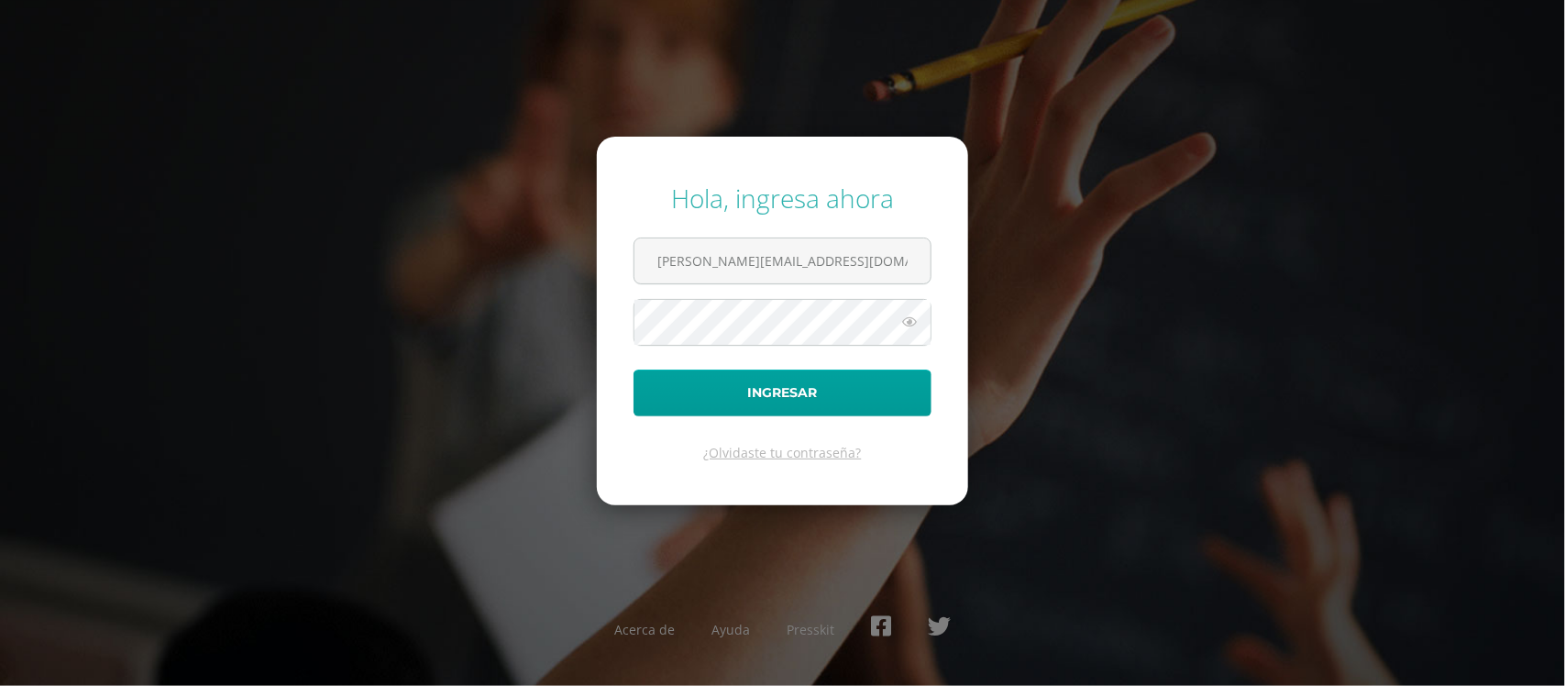
click at [915, 321] on icon at bounding box center [909, 322] width 24 height 22
click at [915, 321] on icon at bounding box center [909, 322] width 26 height 22
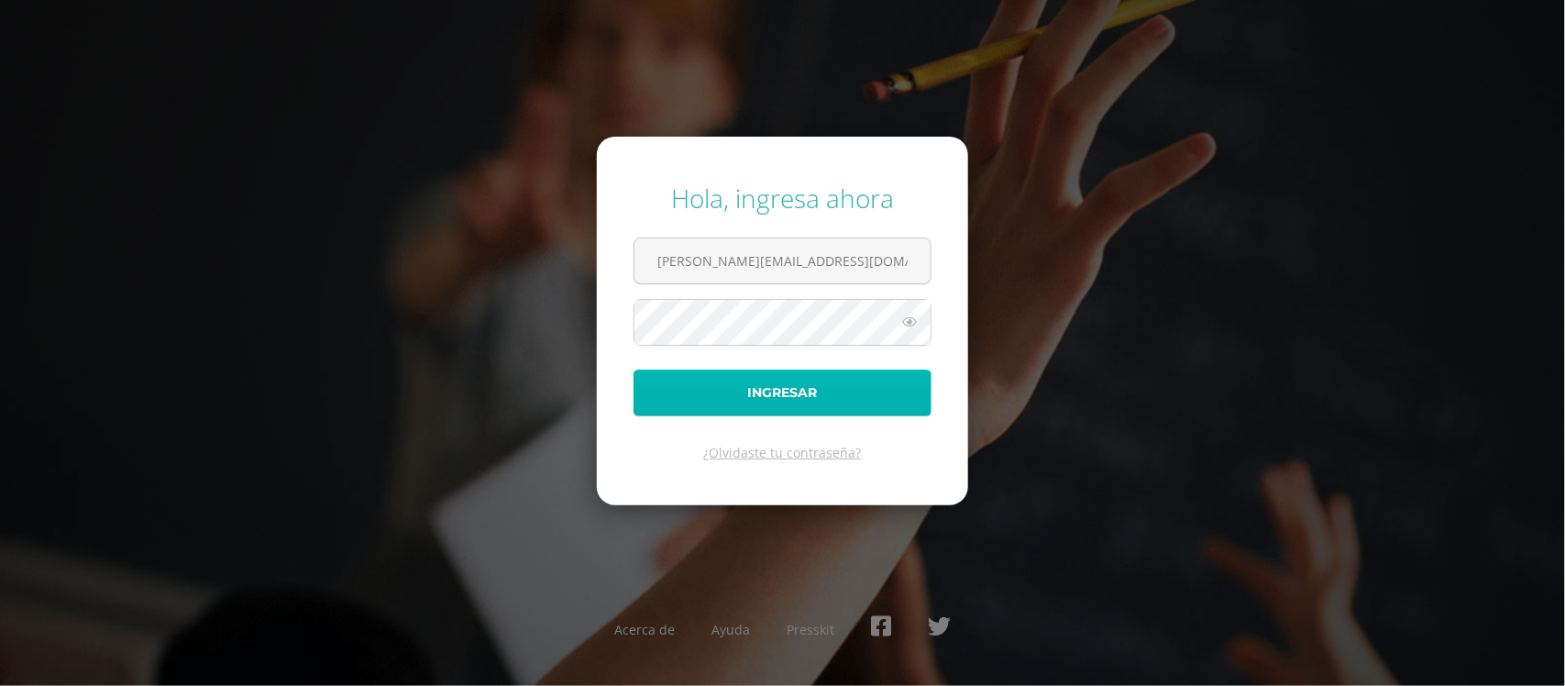
click at [850, 401] on button "Ingresar" at bounding box center [782, 392] width 298 height 47
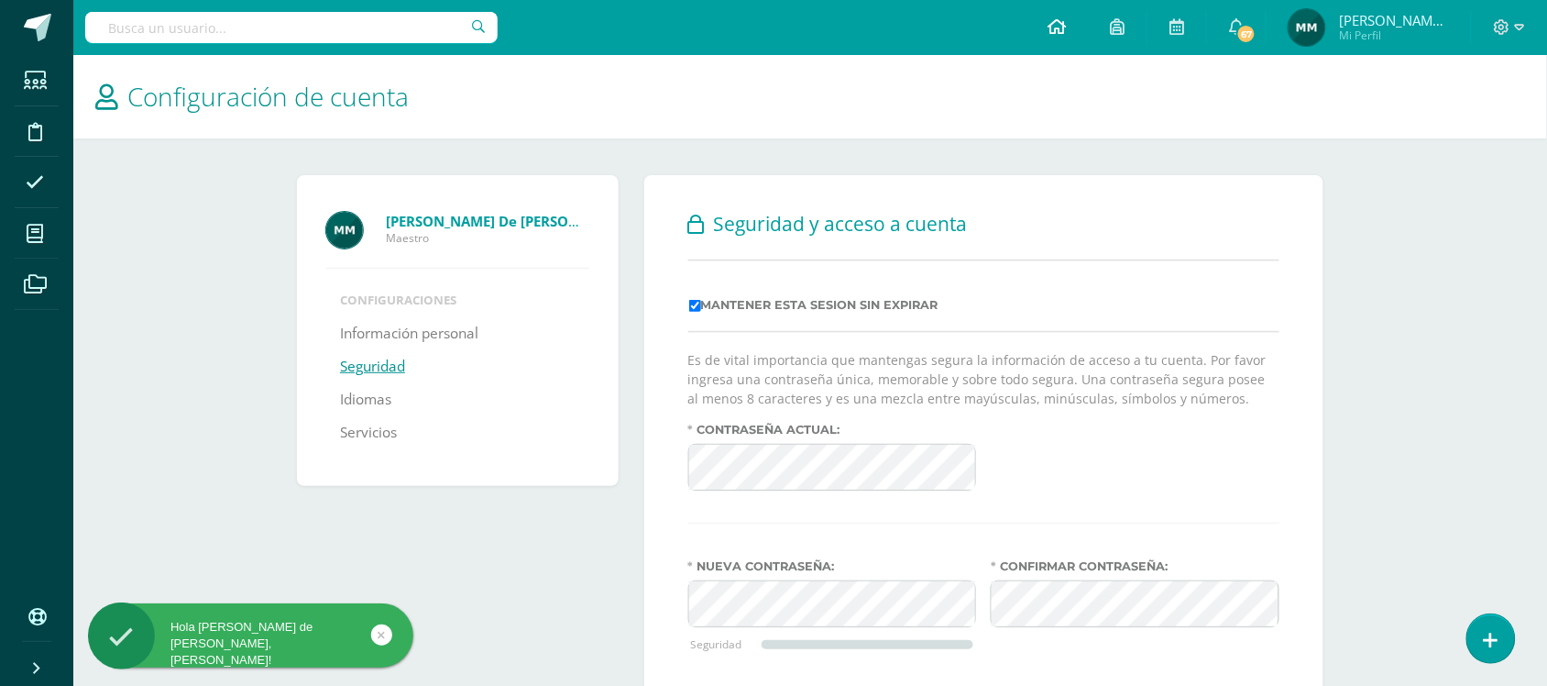
click at [1060, 30] on icon at bounding box center [1057, 26] width 18 height 17
